Goal: Task Accomplishment & Management: Use online tool/utility

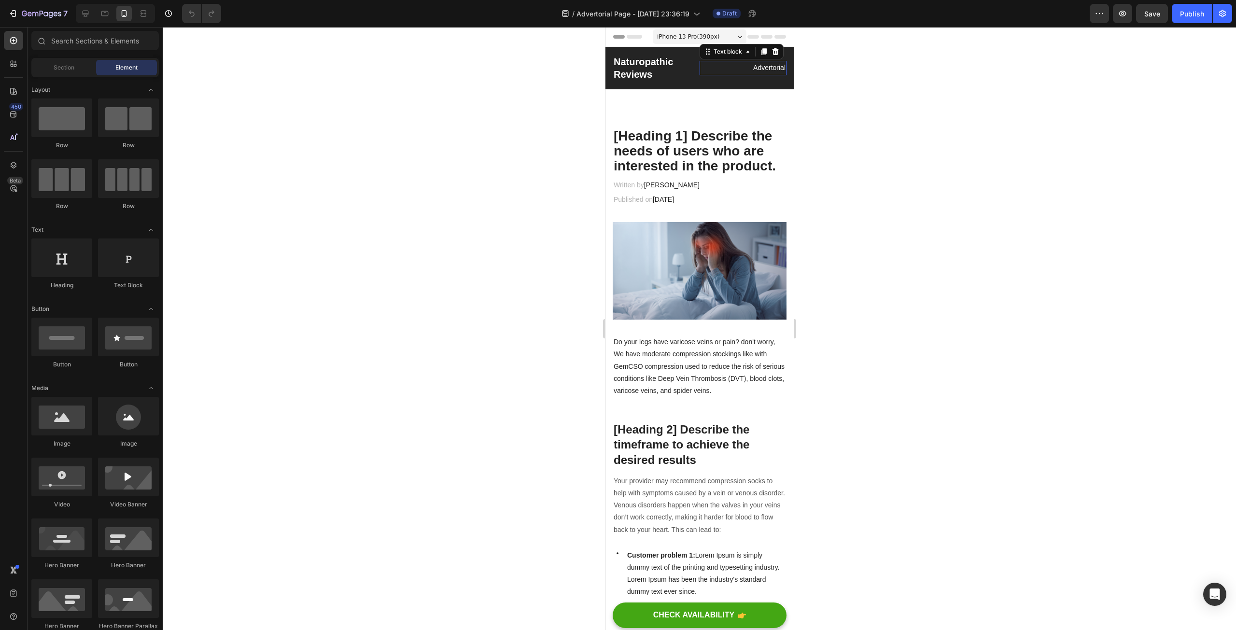
click at [755, 68] on p "Advertorial" at bounding box center [742, 68] width 85 height 12
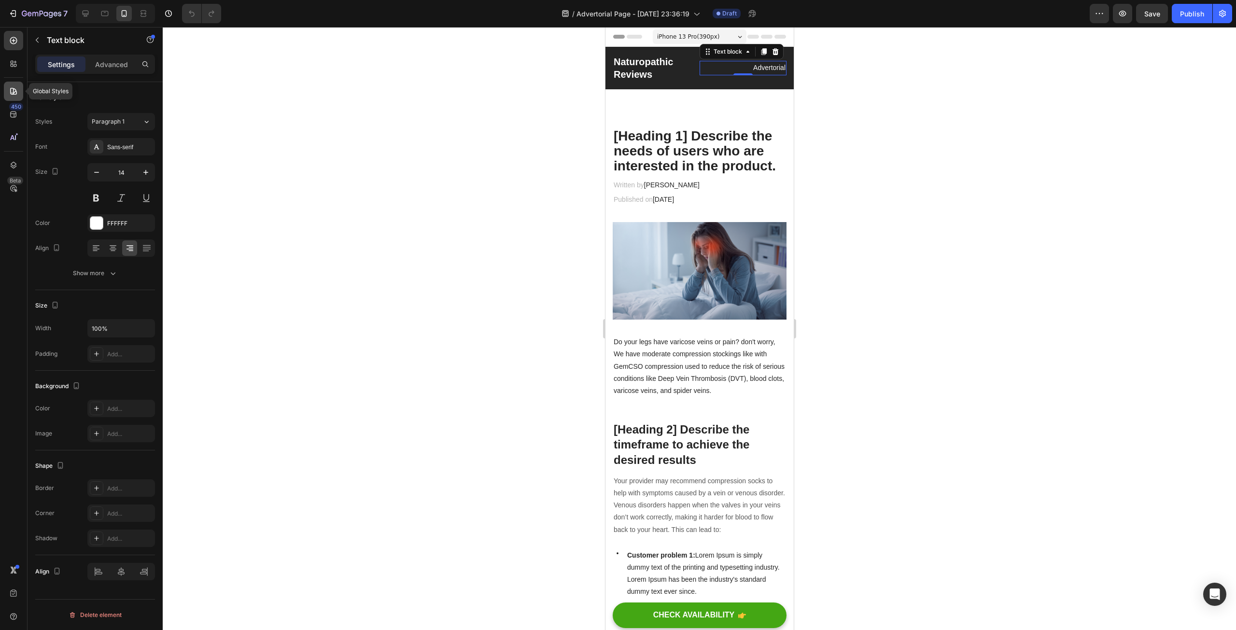
click at [7, 88] on div at bounding box center [13, 91] width 19 height 19
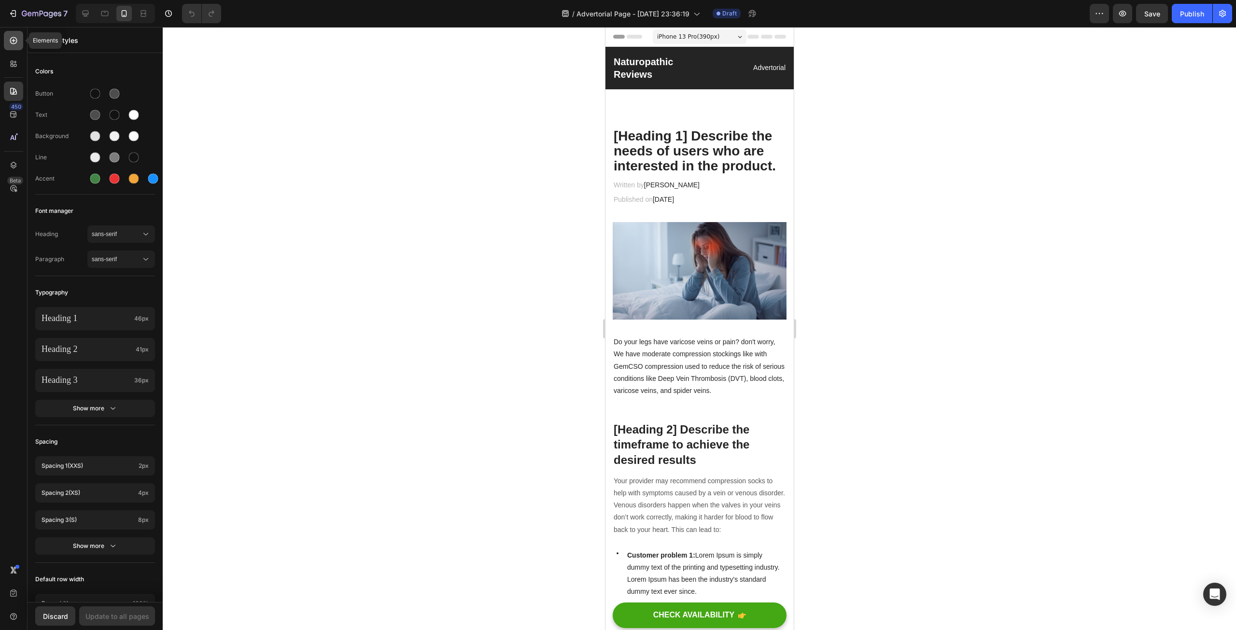
click at [18, 37] on div at bounding box center [13, 40] width 19 height 19
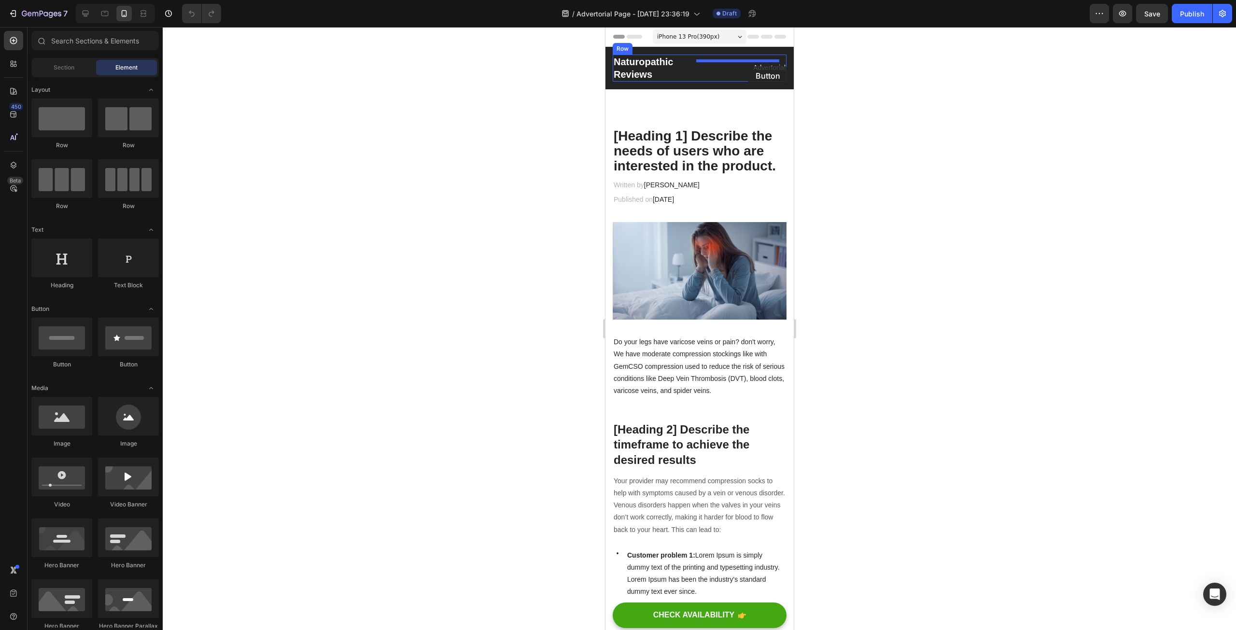
drag, startPoint x: 658, startPoint y: 374, endPoint x: 748, endPoint y: 66, distance: 320.9
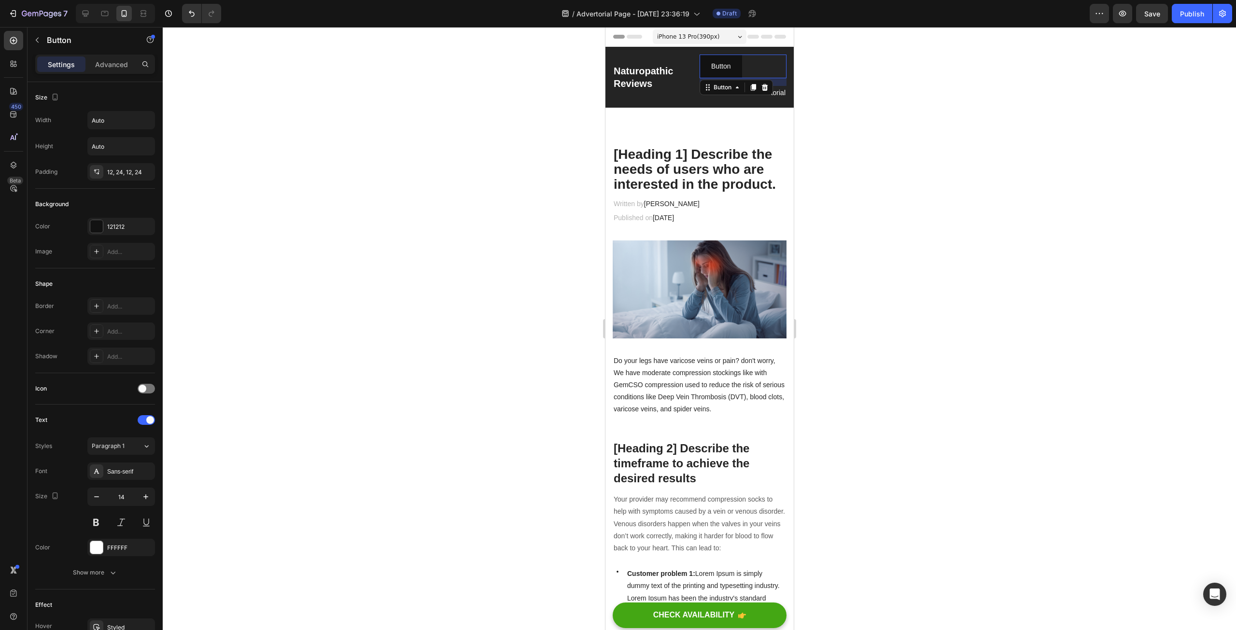
click at [540, 118] on div at bounding box center [699, 328] width 1073 height 603
drag, startPoint x: 731, startPoint y: 68, endPoint x: 746, endPoint y: 71, distance: 15.5
click at [722, 86] on div "Button" at bounding box center [722, 87] width 22 height 9
click at [466, 125] on div at bounding box center [699, 328] width 1073 height 603
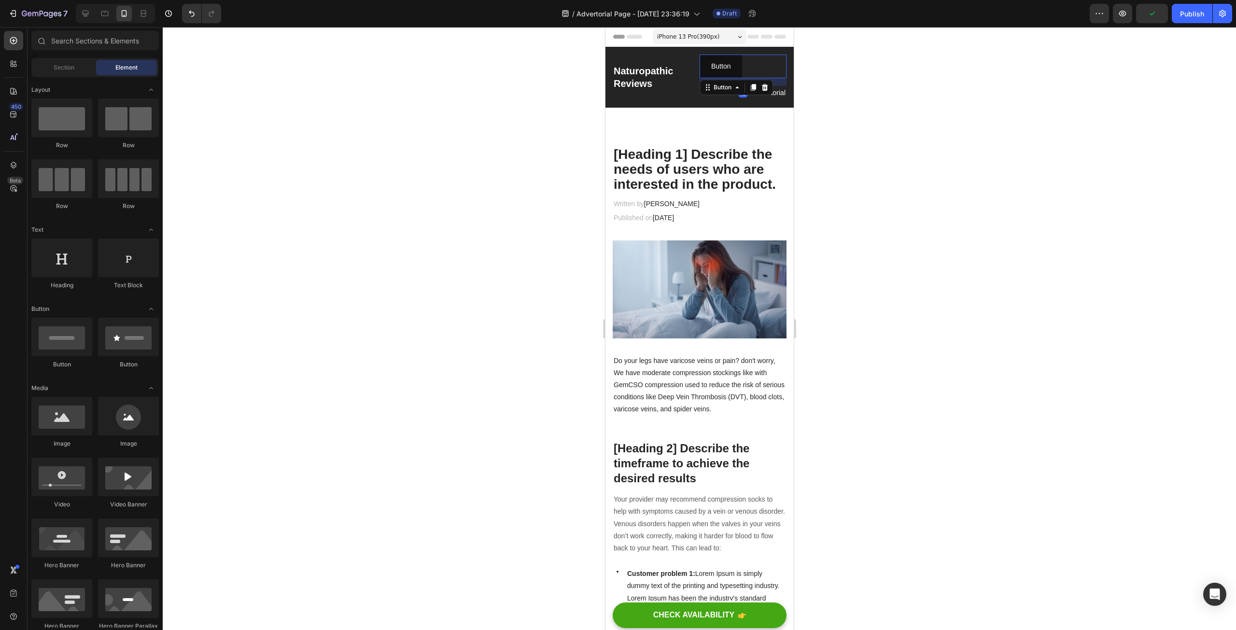
click at [752, 68] on div "Button Button 16" at bounding box center [742, 67] width 87 height 24
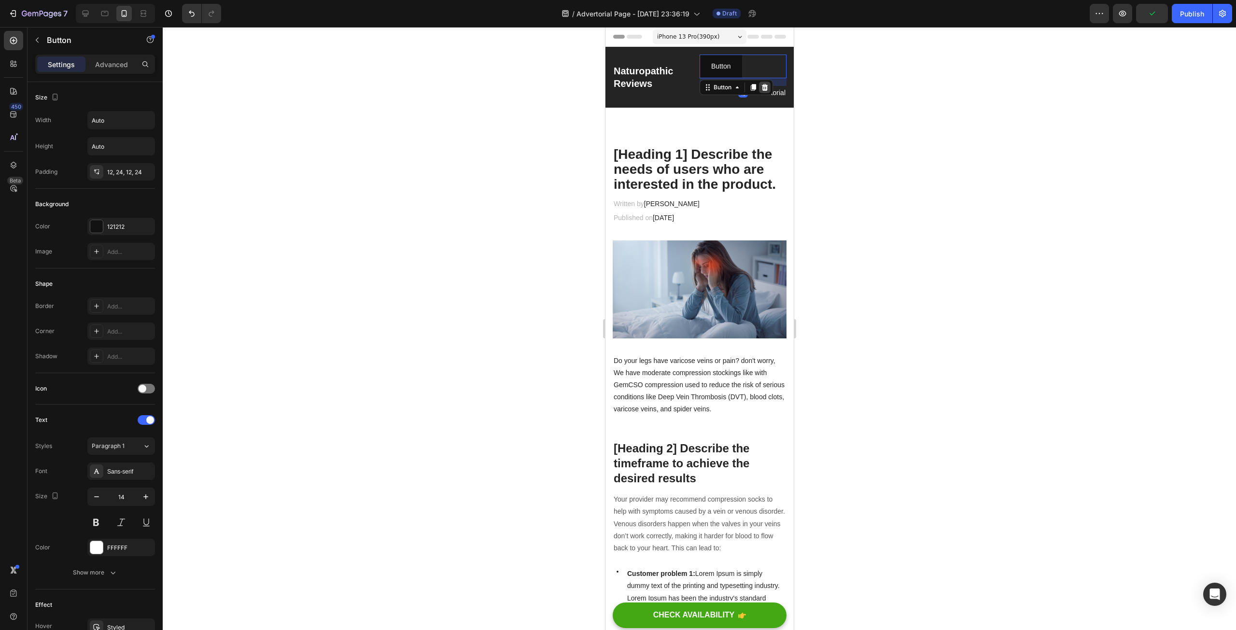
click at [762, 85] on icon at bounding box center [765, 87] width 6 height 7
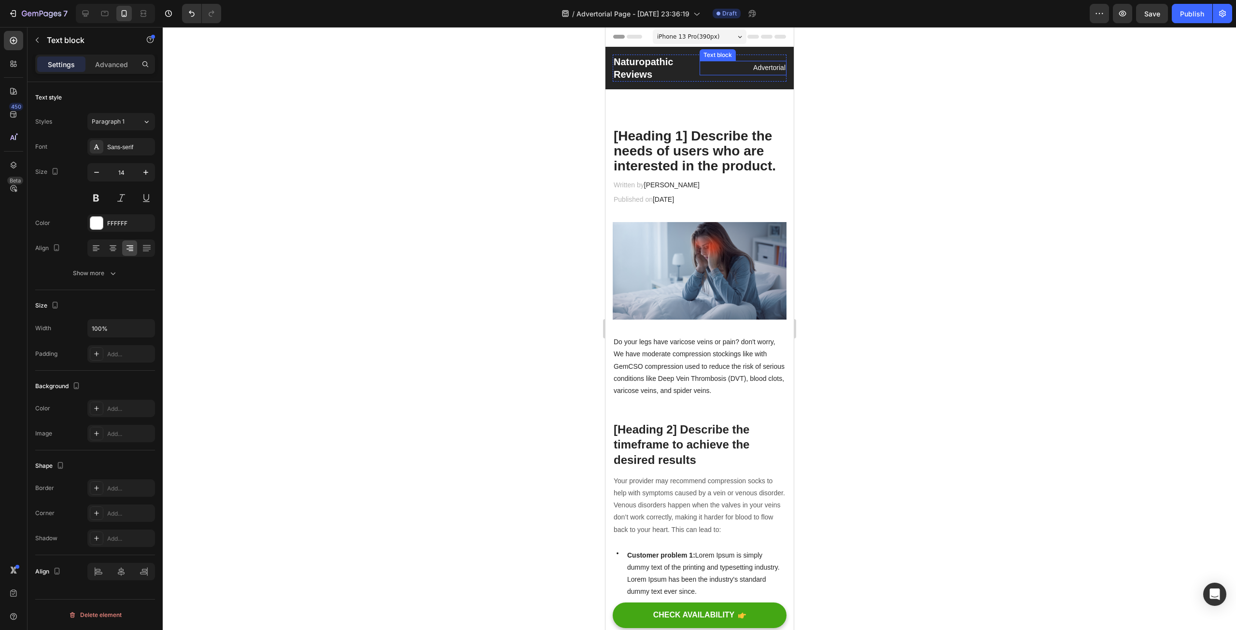
click at [763, 65] on p "Advertorial" at bounding box center [742, 68] width 85 height 12
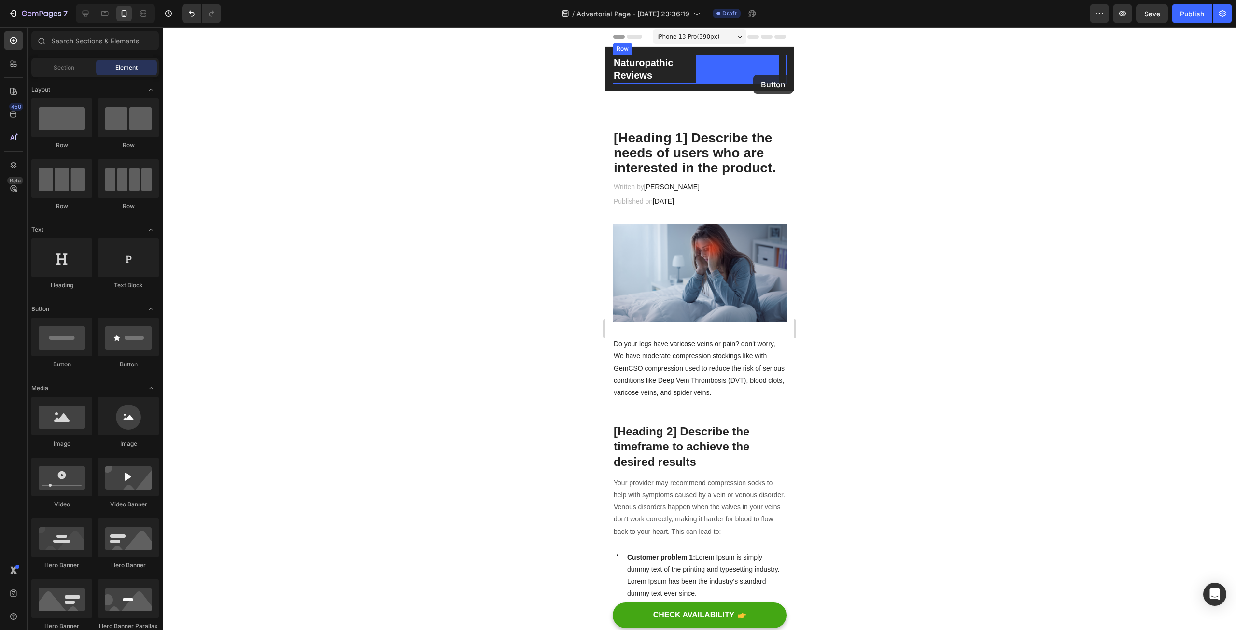
drag, startPoint x: 671, startPoint y: 374, endPoint x: 753, endPoint y: 75, distance: 310.0
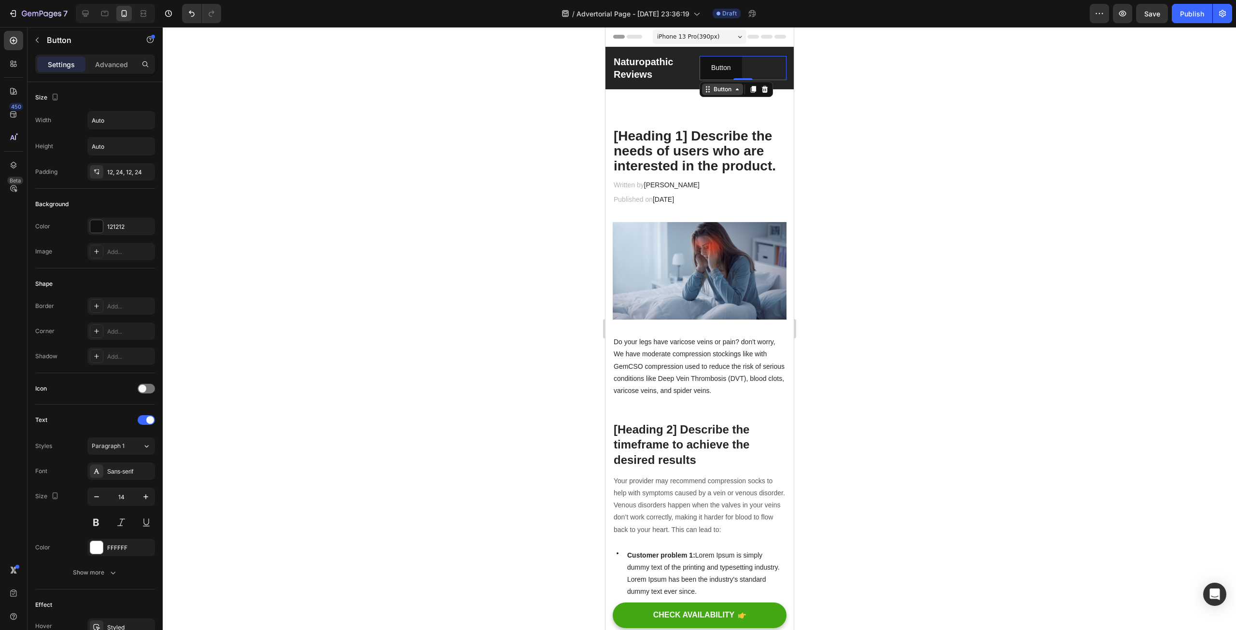
click at [725, 91] on div "Button" at bounding box center [722, 89] width 22 height 9
click at [751, 71] on div "Button Button 0" at bounding box center [742, 68] width 87 height 24
click at [763, 71] on div "Button Button 0" at bounding box center [742, 68] width 87 height 24
drag, startPoint x: 736, startPoint y: 79, endPoint x: 737, endPoint y: 68, distance: 11.1
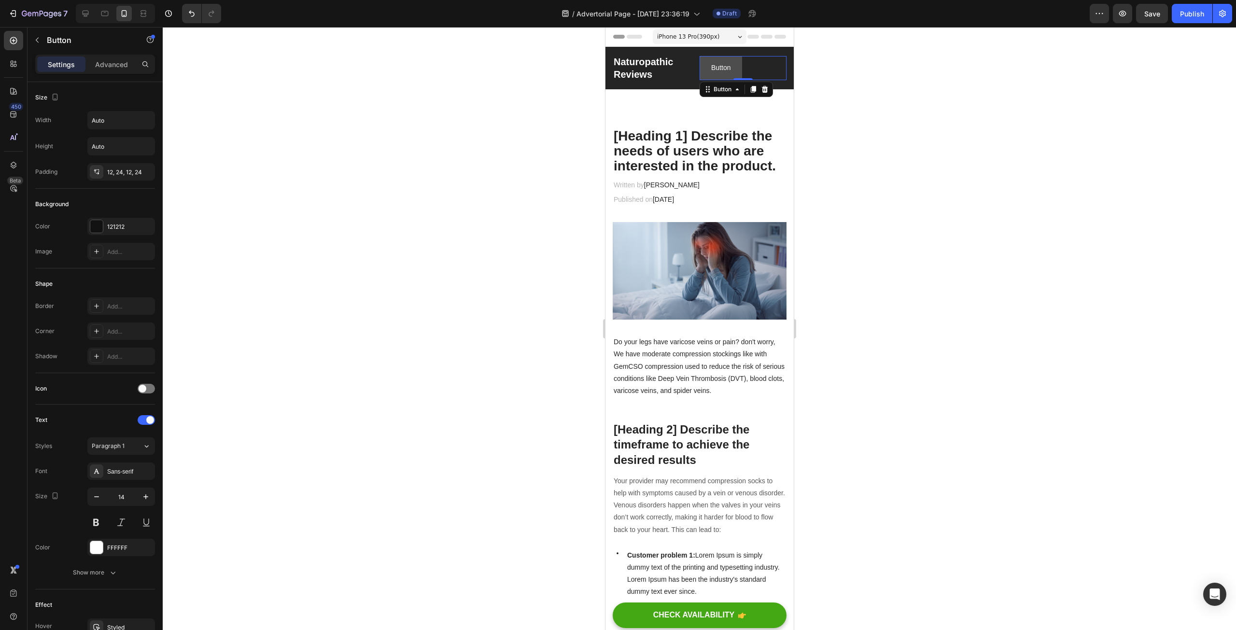
click at [737, 68] on div "Button Button 0" at bounding box center [742, 68] width 87 height 24
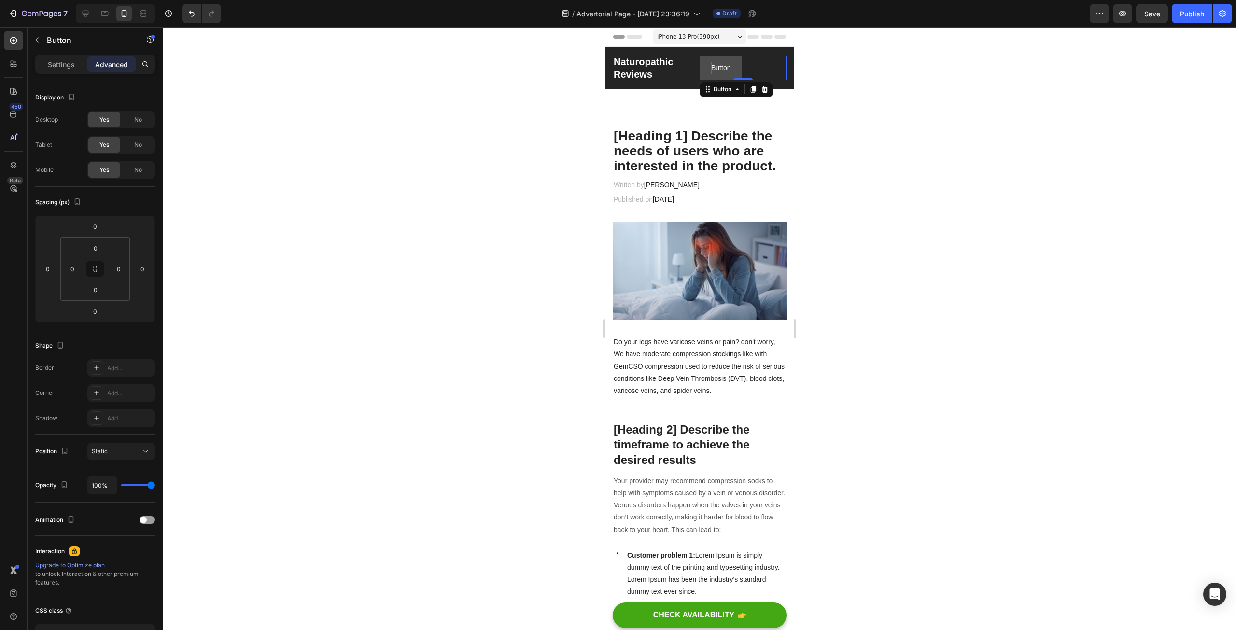
click at [719, 69] on p "Button" at bounding box center [720, 68] width 19 height 12
click at [746, 68] on div "Button Button 0" at bounding box center [742, 68] width 87 height 24
click at [759, 68] on div "Button Button 0" at bounding box center [742, 68] width 87 height 24
drag, startPoint x: 704, startPoint y: 67, endPoint x: 758, endPoint y: 67, distance: 54.1
click at [758, 67] on div "Button Button 0" at bounding box center [742, 68] width 87 height 24
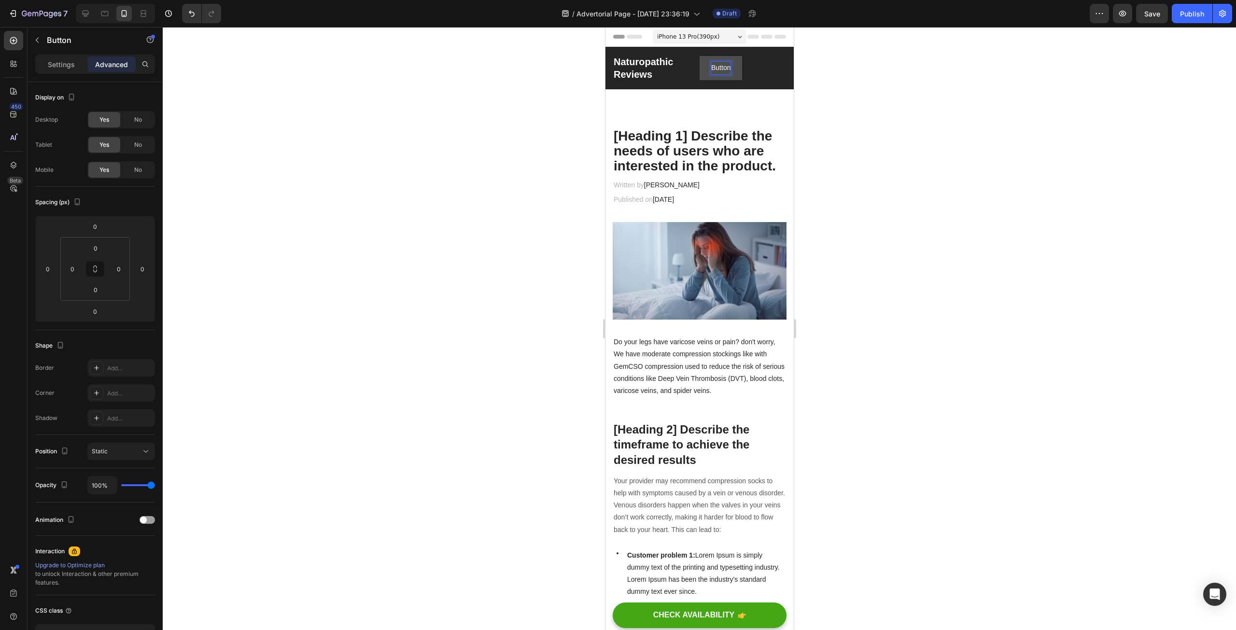
click at [711, 70] on p "Button" at bounding box center [720, 68] width 19 height 12
click at [705, 69] on button "Button" at bounding box center [720, 68] width 42 height 24
click at [434, 126] on div at bounding box center [699, 328] width 1073 height 603
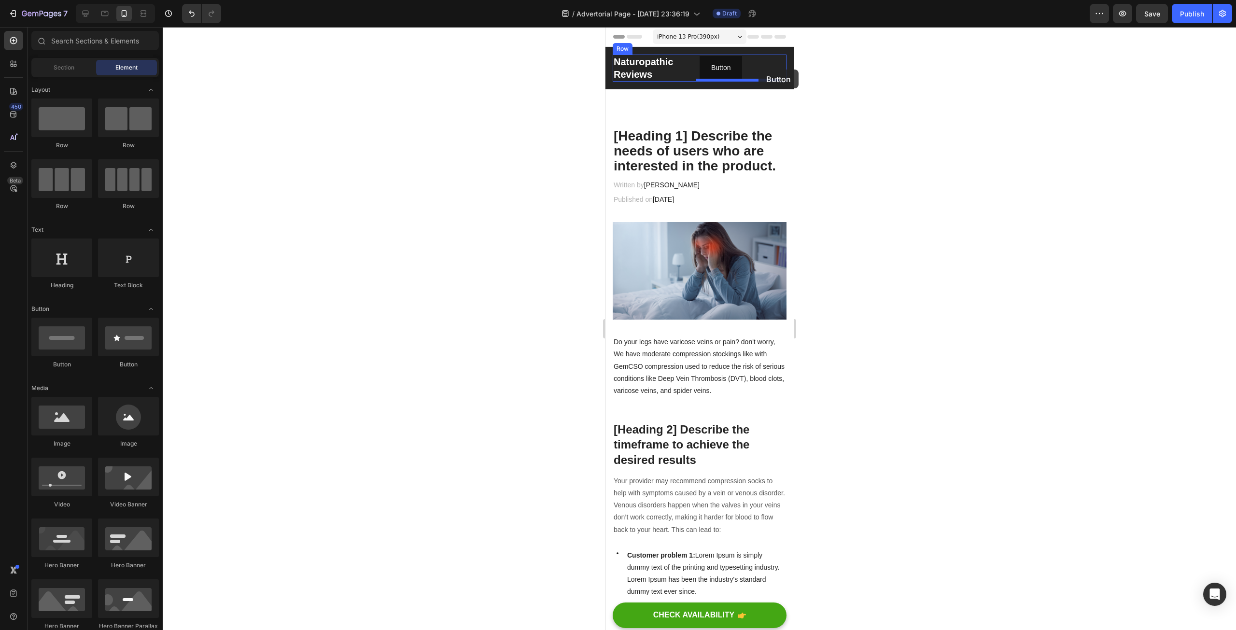
drag, startPoint x: 661, startPoint y: 369, endPoint x: 758, endPoint y: 69, distance: 315.8
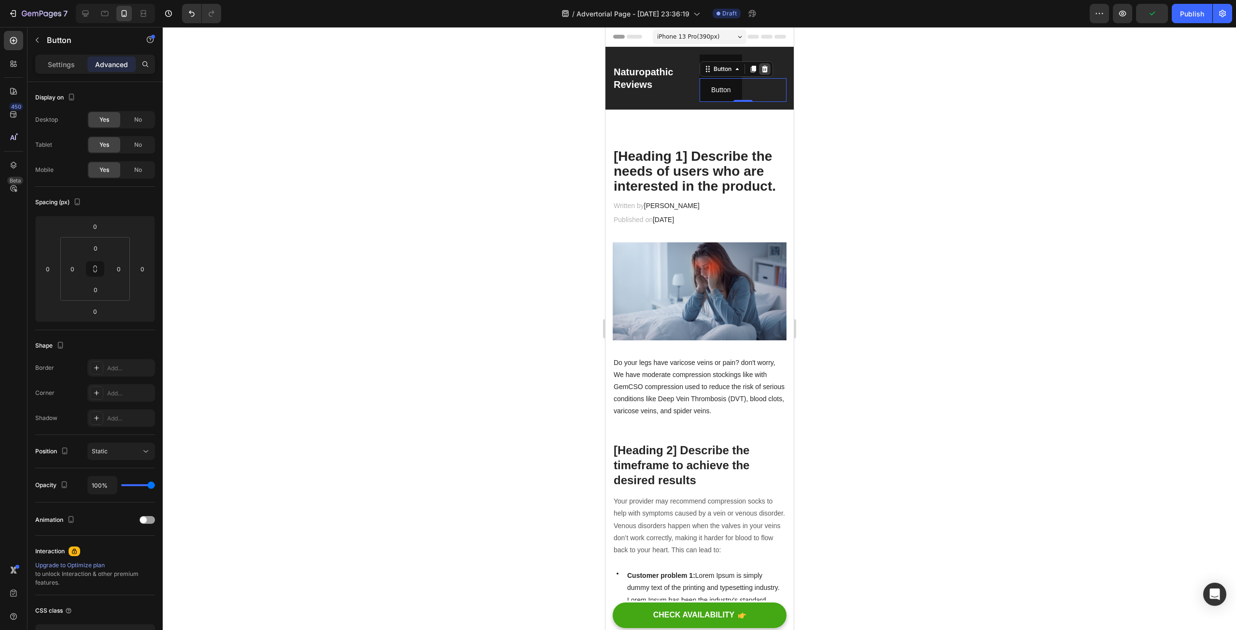
click at [762, 71] on icon at bounding box center [765, 69] width 6 height 7
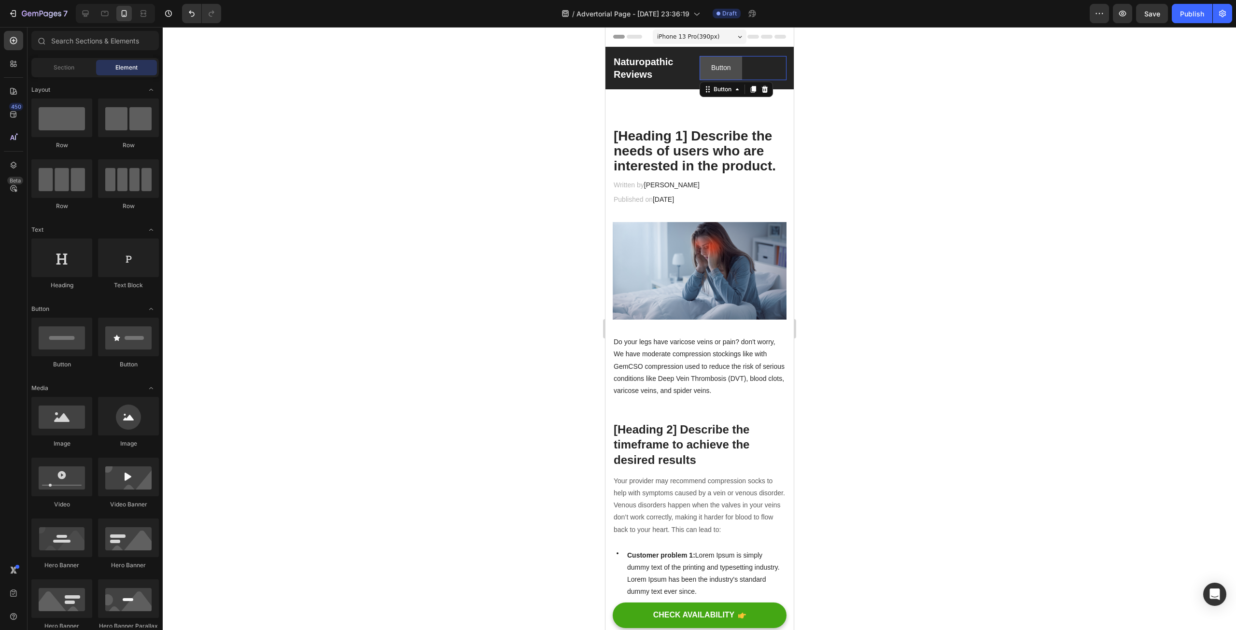
click at [704, 71] on button "Button" at bounding box center [720, 68] width 42 height 24
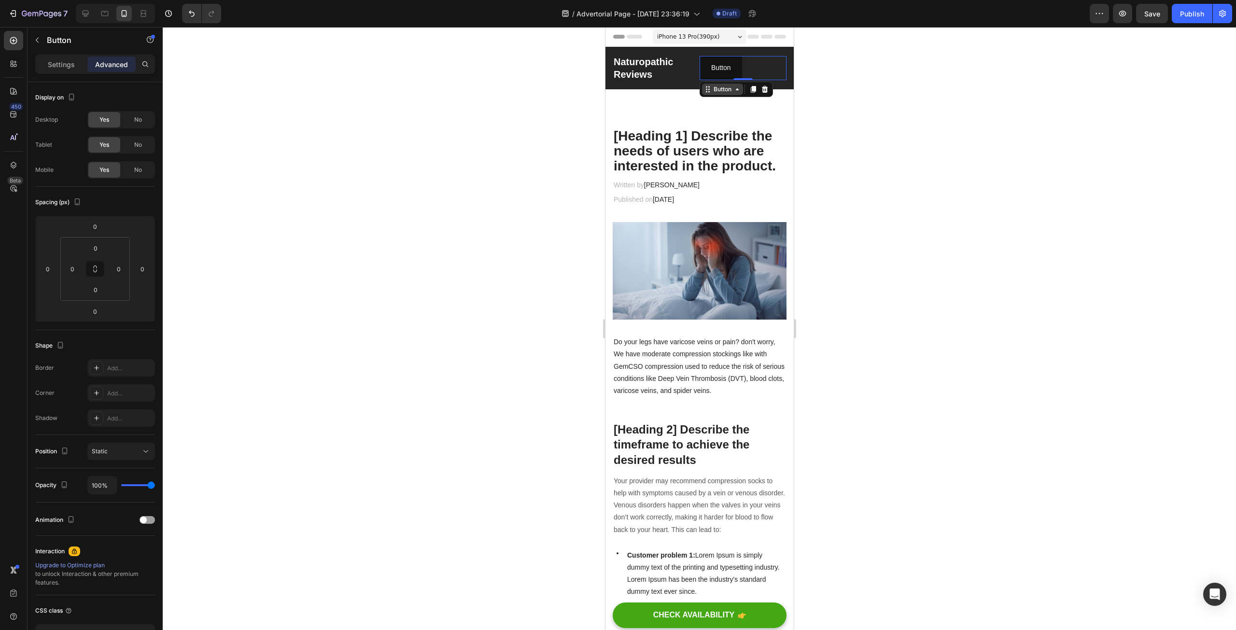
click at [711, 92] on div "Button" at bounding box center [722, 89] width 22 height 9
click at [428, 138] on div at bounding box center [699, 328] width 1073 height 603
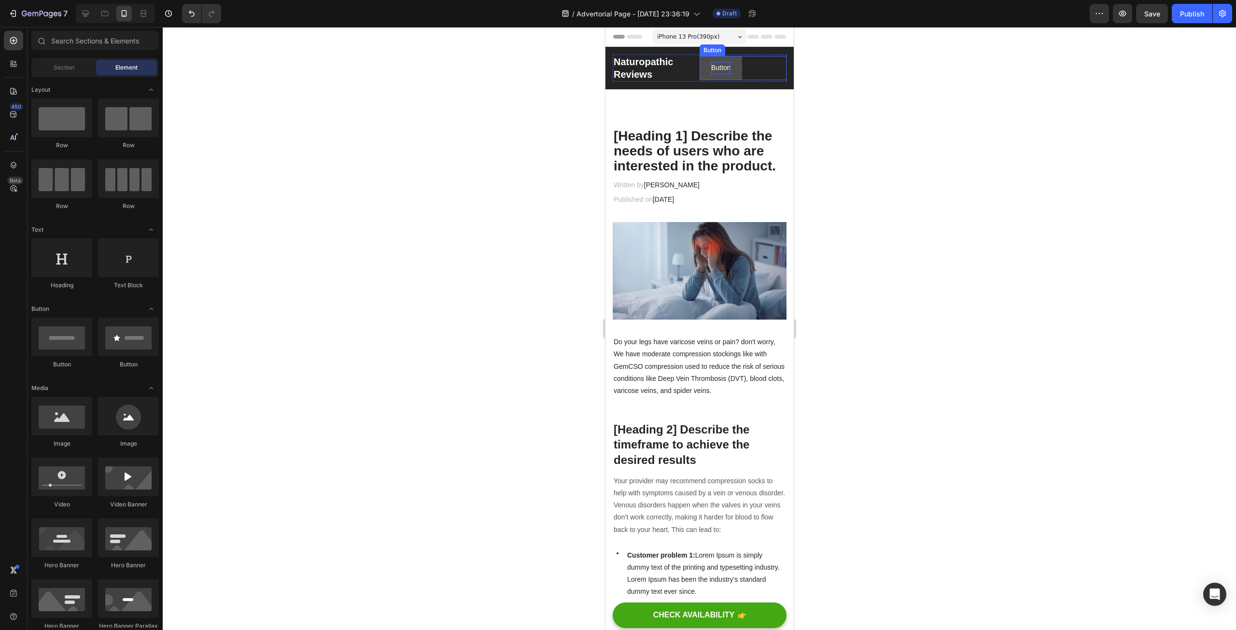
click at [717, 66] on p "Button" at bounding box center [720, 68] width 19 height 12
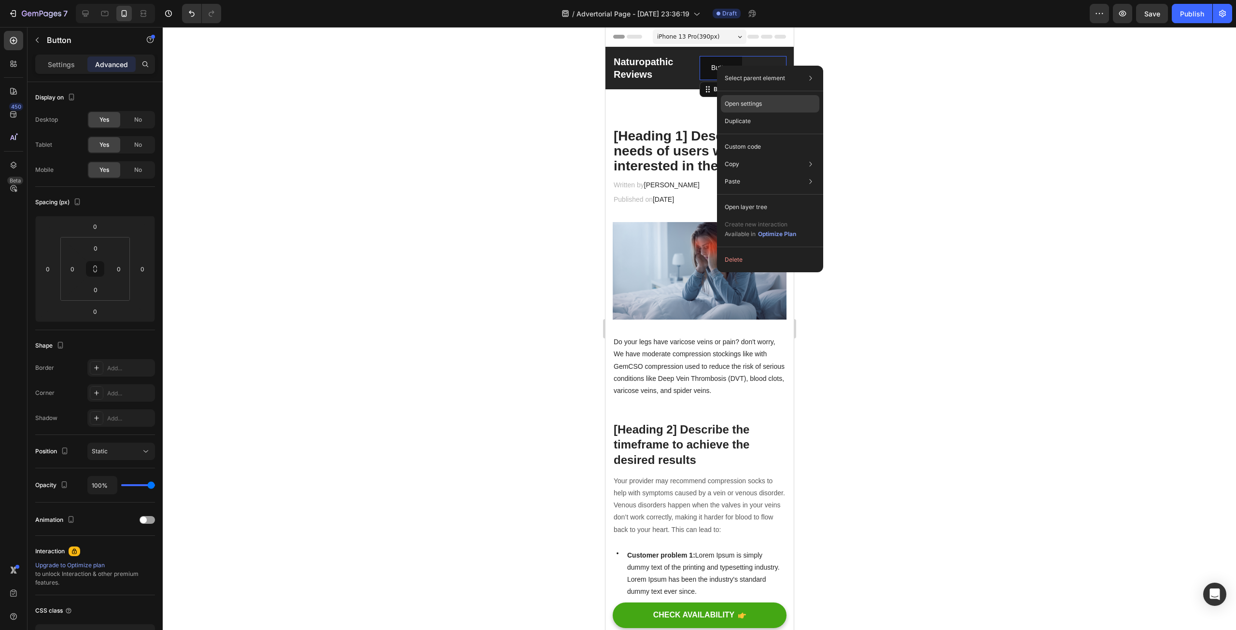
click at [744, 100] on p "Open settings" at bounding box center [743, 103] width 37 height 9
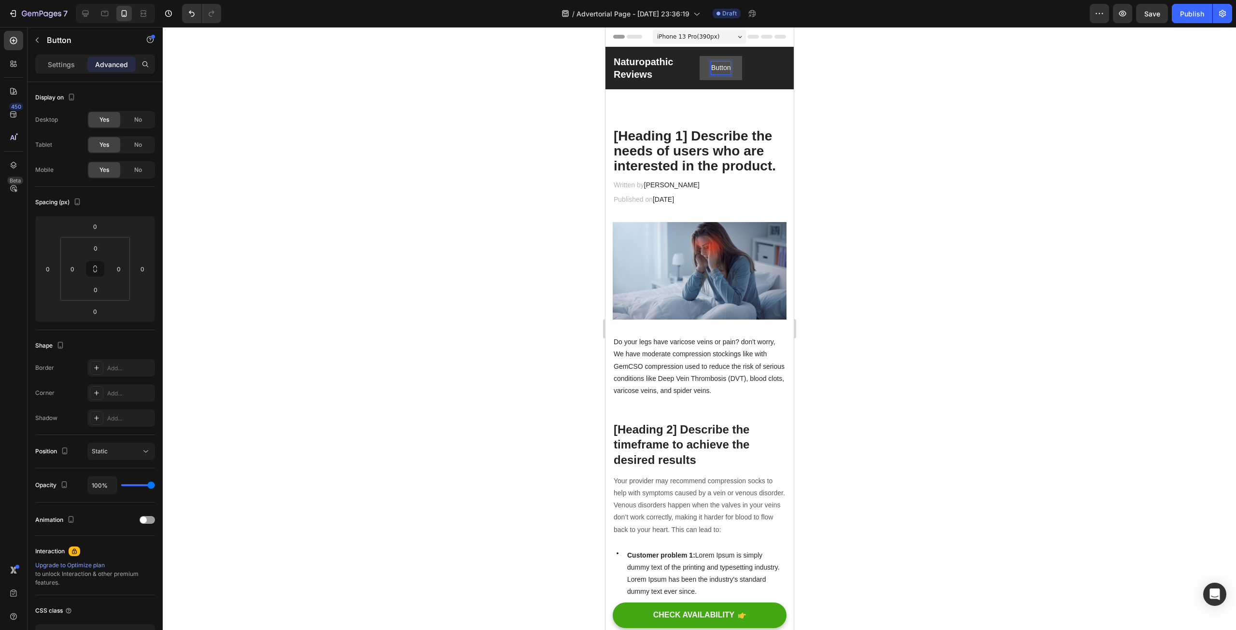
click at [716, 68] on p "Button" at bounding box center [720, 68] width 19 height 12
click at [699, 56] on button "Advertiser" at bounding box center [726, 68] width 54 height 24
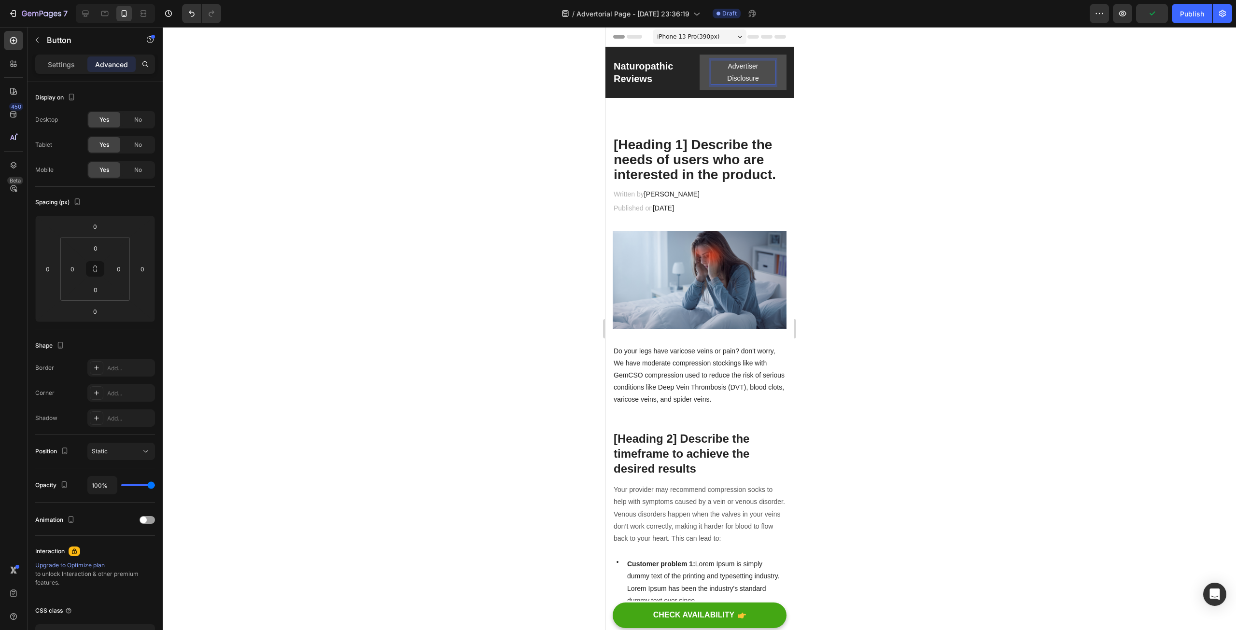
click at [473, 118] on div at bounding box center [699, 328] width 1073 height 603
click at [728, 72] on p "Advertiser Disclosure" at bounding box center [743, 72] width 64 height 24
click at [444, 125] on div at bounding box center [699, 328] width 1073 height 603
click at [715, 78] on p "Advertiser Disclosure" at bounding box center [743, 72] width 64 height 24
click at [703, 76] on button "Advertiser Disclosure" at bounding box center [742, 73] width 87 height 36
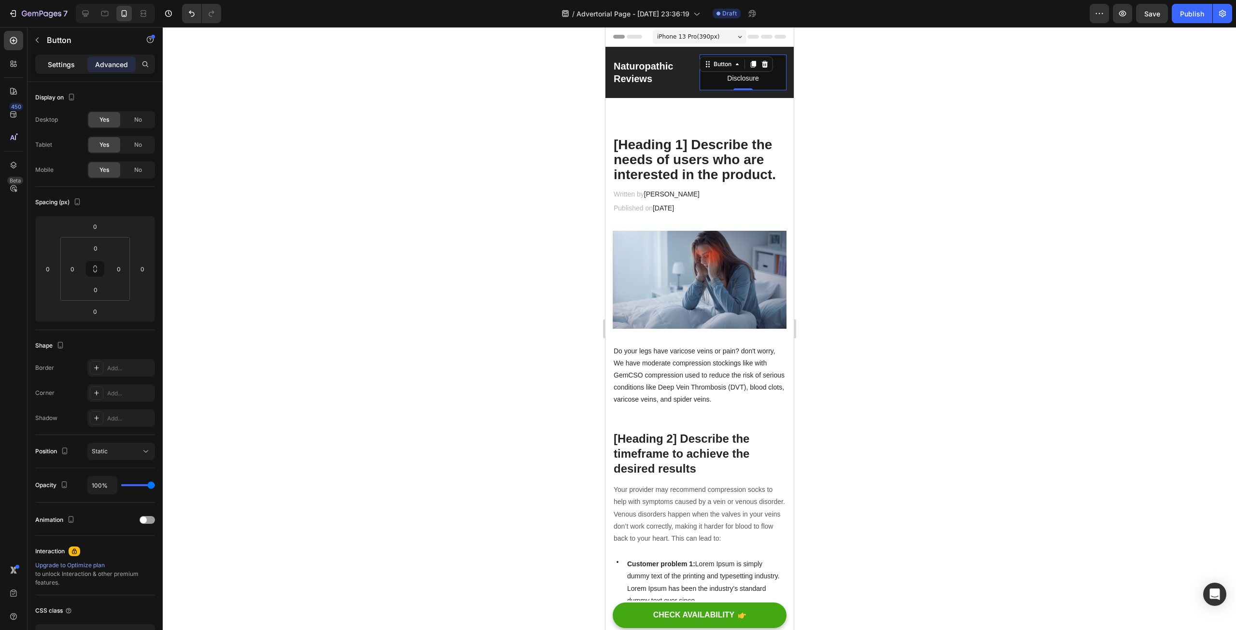
click at [47, 62] on div "Settings" at bounding box center [61, 63] width 48 height 15
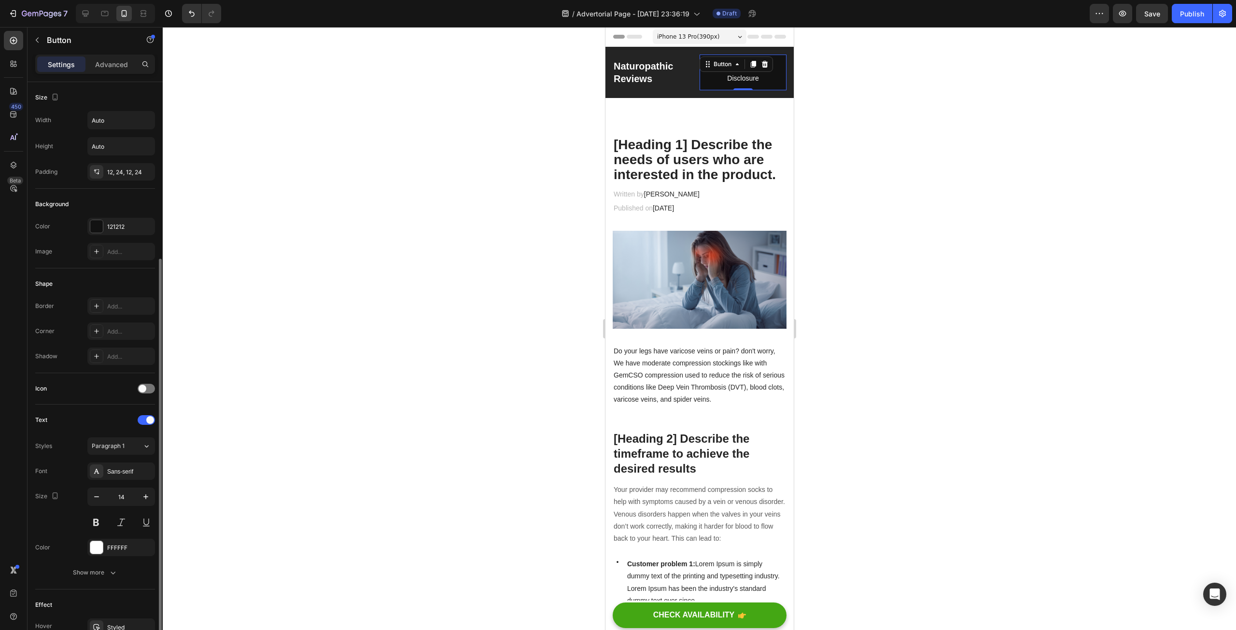
scroll to position [117, 0]
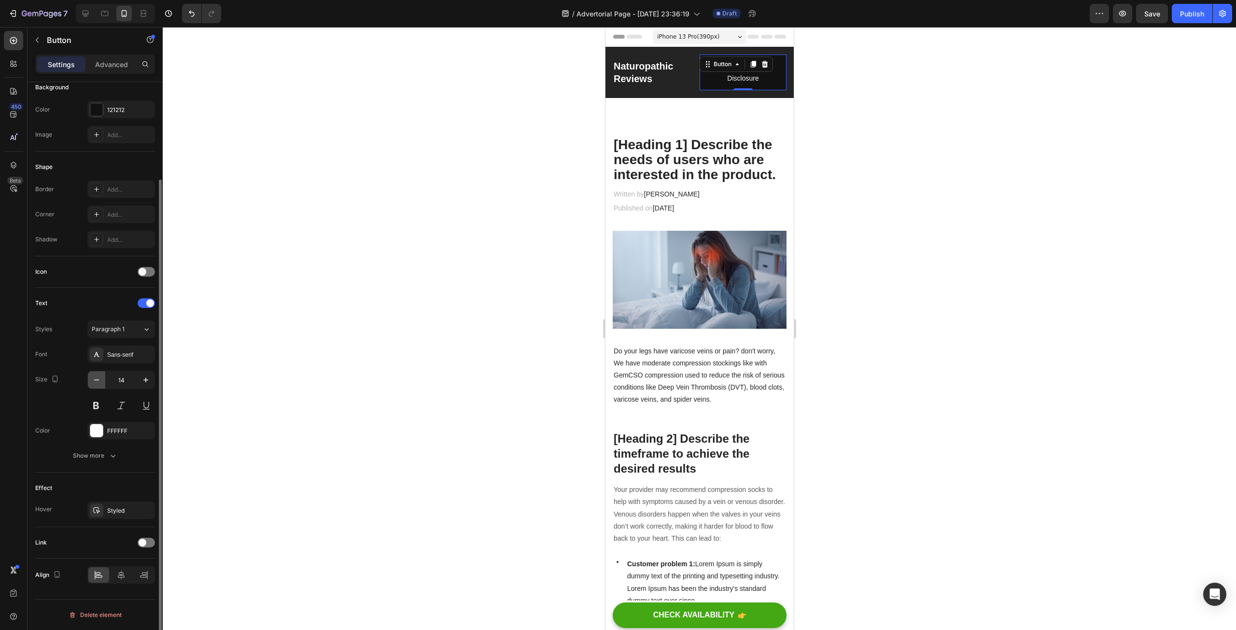
click at [95, 377] on icon "button" at bounding box center [97, 380] width 10 height 10
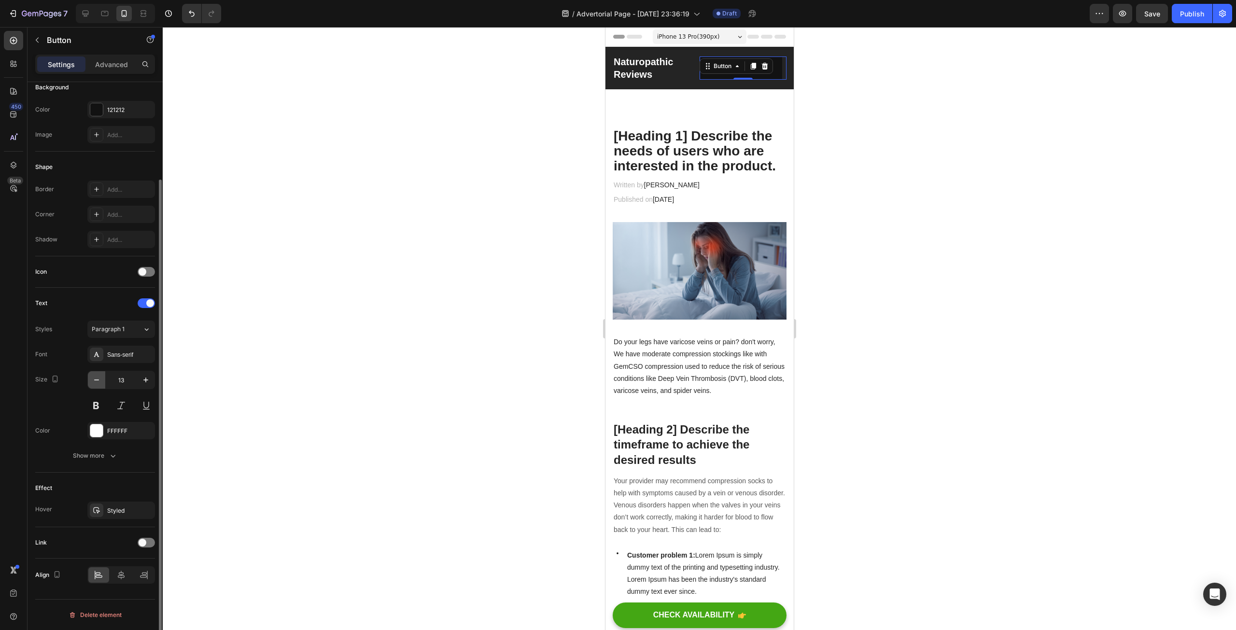
click at [95, 377] on icon "button" at bounding box center [97, 380] width 10 height 10
type input "12"
click at [516, 188] on div at bounding box center [699, 328] width 1073 height 603
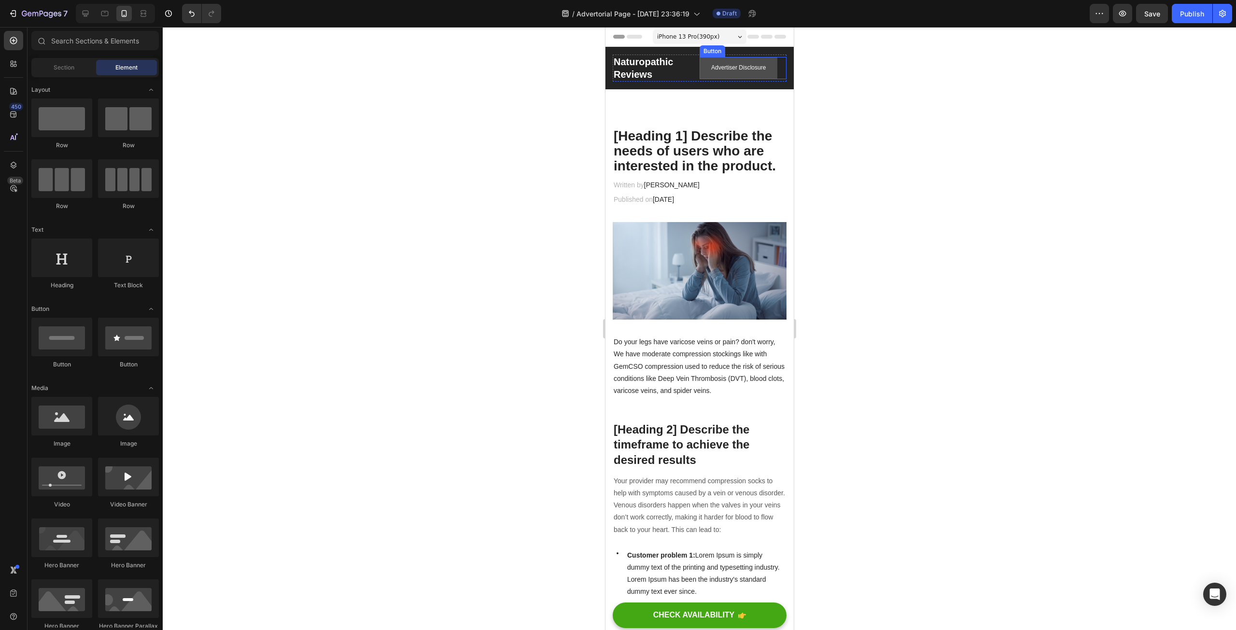
click at [700, 74] on button "Advertiser Disclosure" at bounding box center [738, 68] width 78 height 22
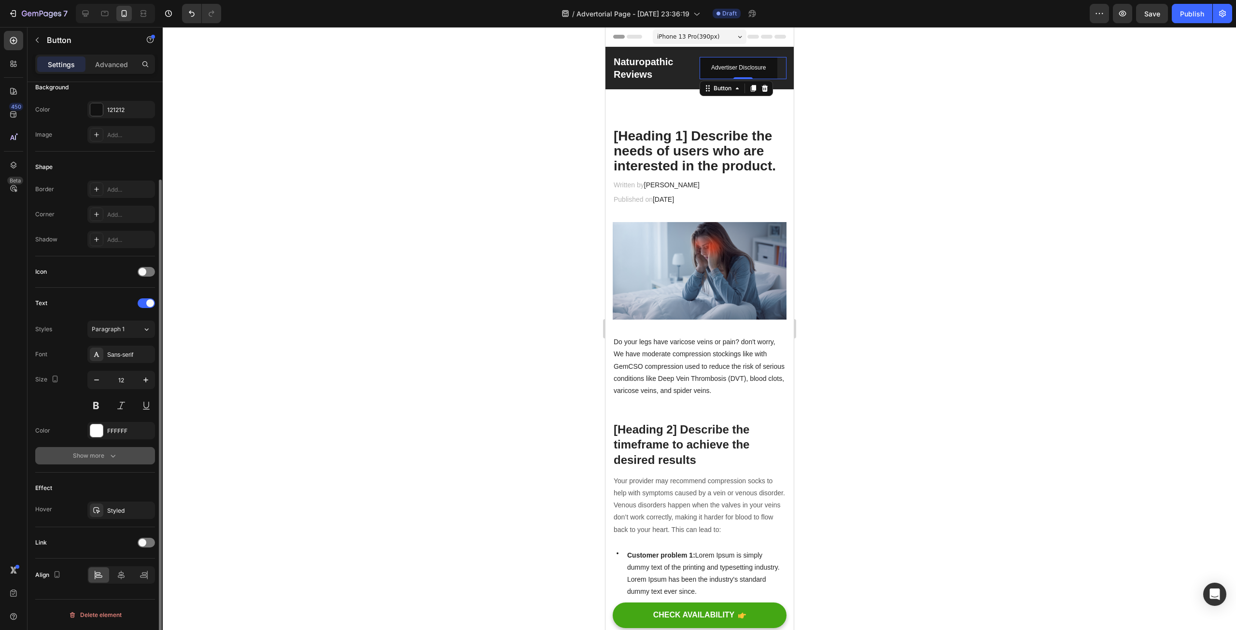
click at [78, 453] on div "Show more" at bounding box center [95, 456] width 45 height 10
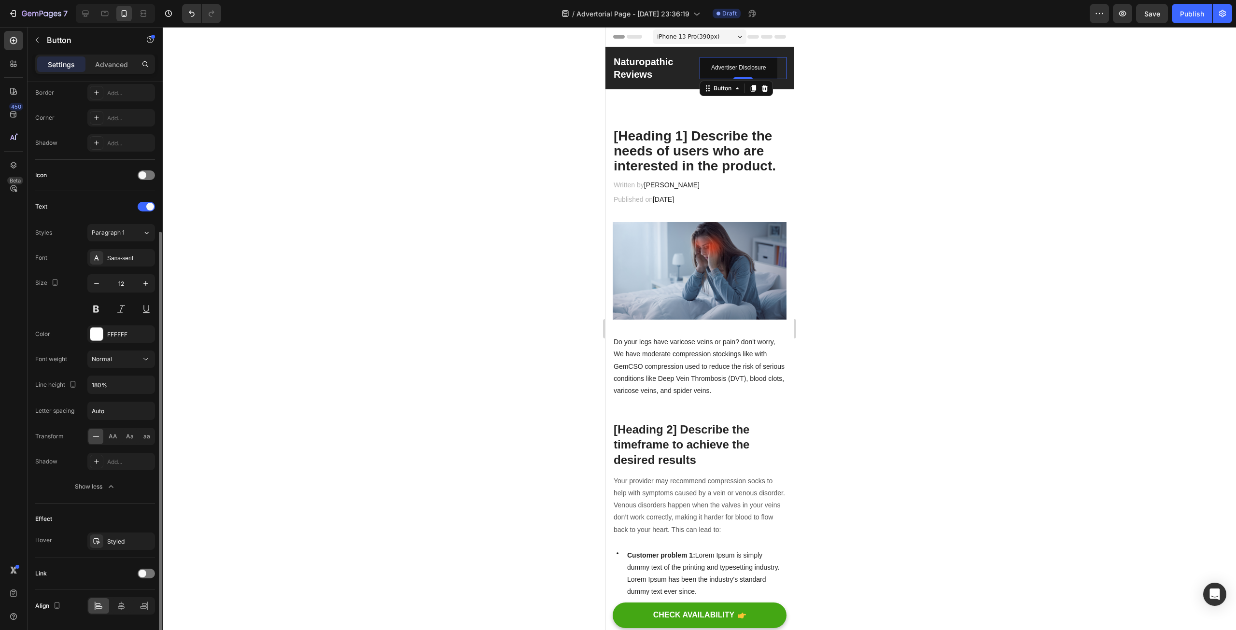
scroll to position [244, 0]
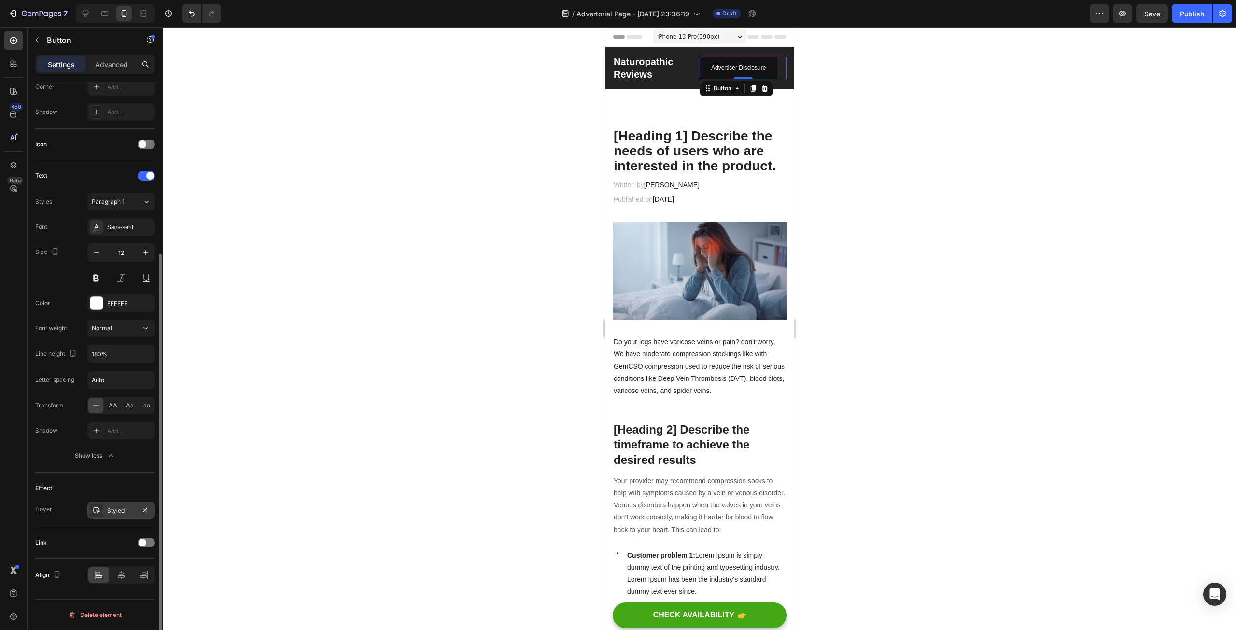
click at [115, 506] on div "Styled" at bounding box center [121, 510] width 68 height 17
click at [77, 487] on div "Effect" at bounding box center [95, 487] width 120 height 15
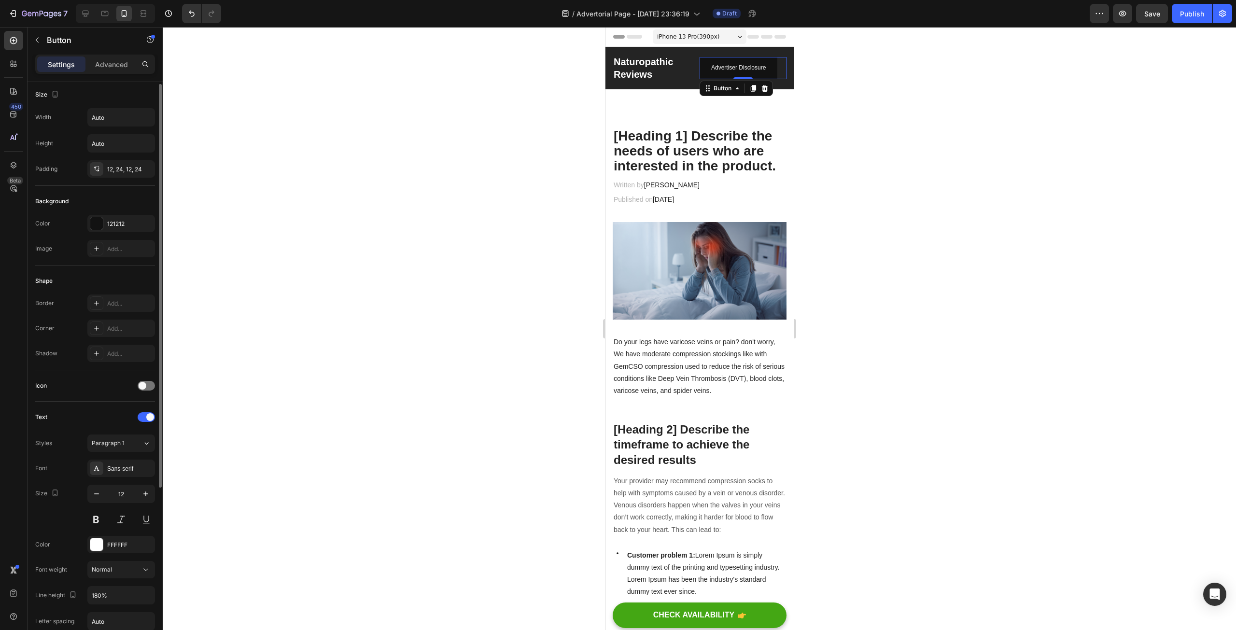
scroll to position [0, 0]
click at [722, 88] on div "Button" at bounding box center [722, 88] width 22 height 9
click at [476, 159] on div at bounding box center [699, 328] width 1073 height 603
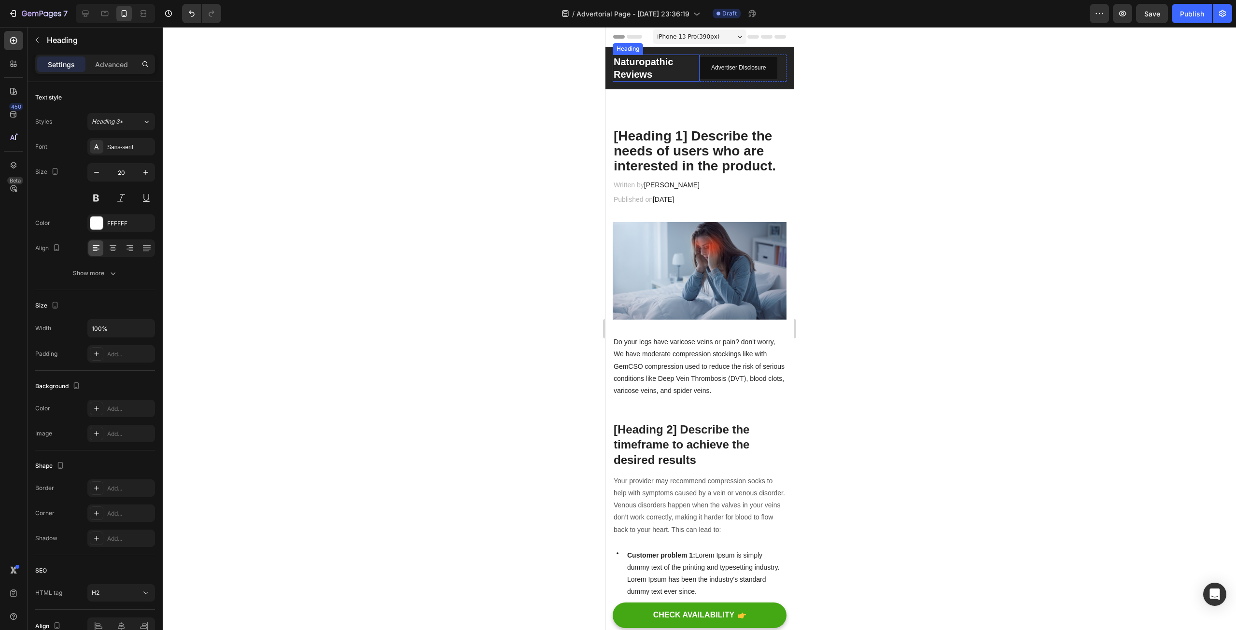
click at [642, 68] on h2 "Naturopathic Reviews" at bounding box center [655, 68] width 87 height 27
